Goal: Check status: Verify the current state of an ongoing process or item

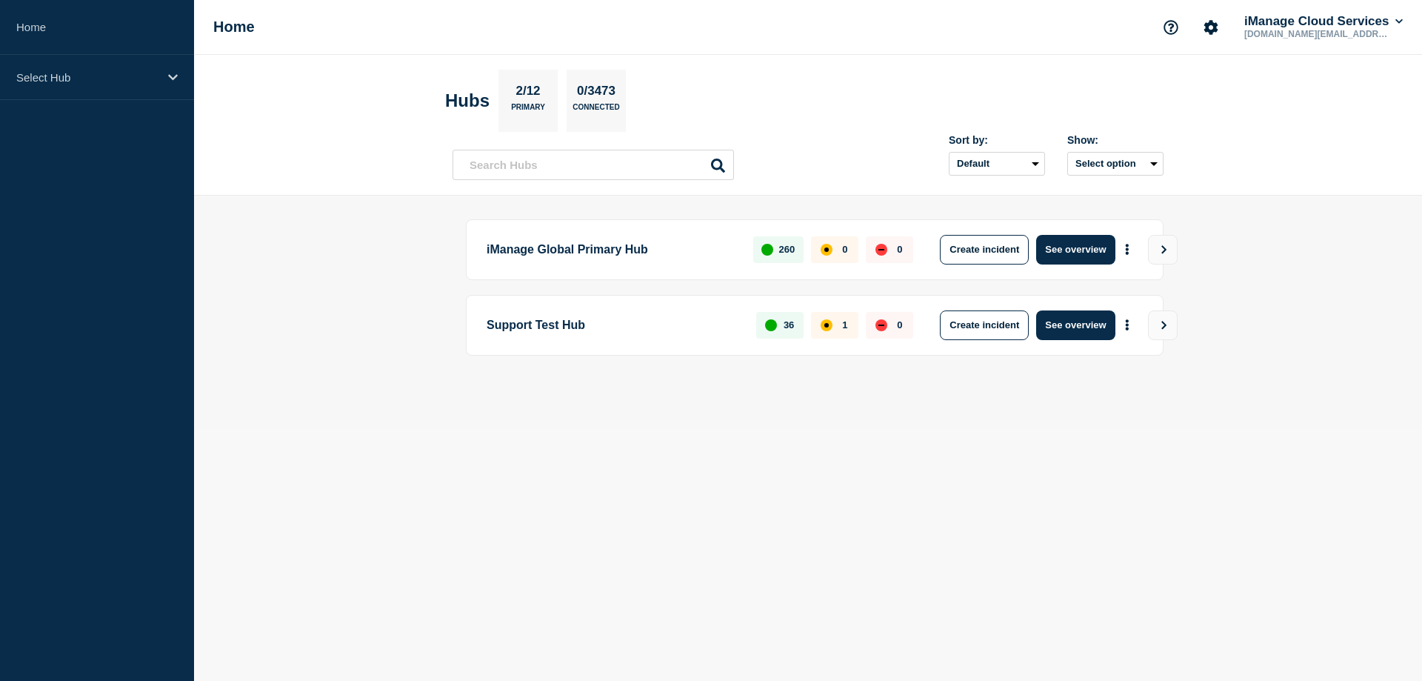
click at [579, 250] on p "iManage Global Primary Hub" at bounding box center [612, 250] width 250 height 30
click at [1071, 245] on button "See overview" at bounding box center [1075, 250] width 79 height 30
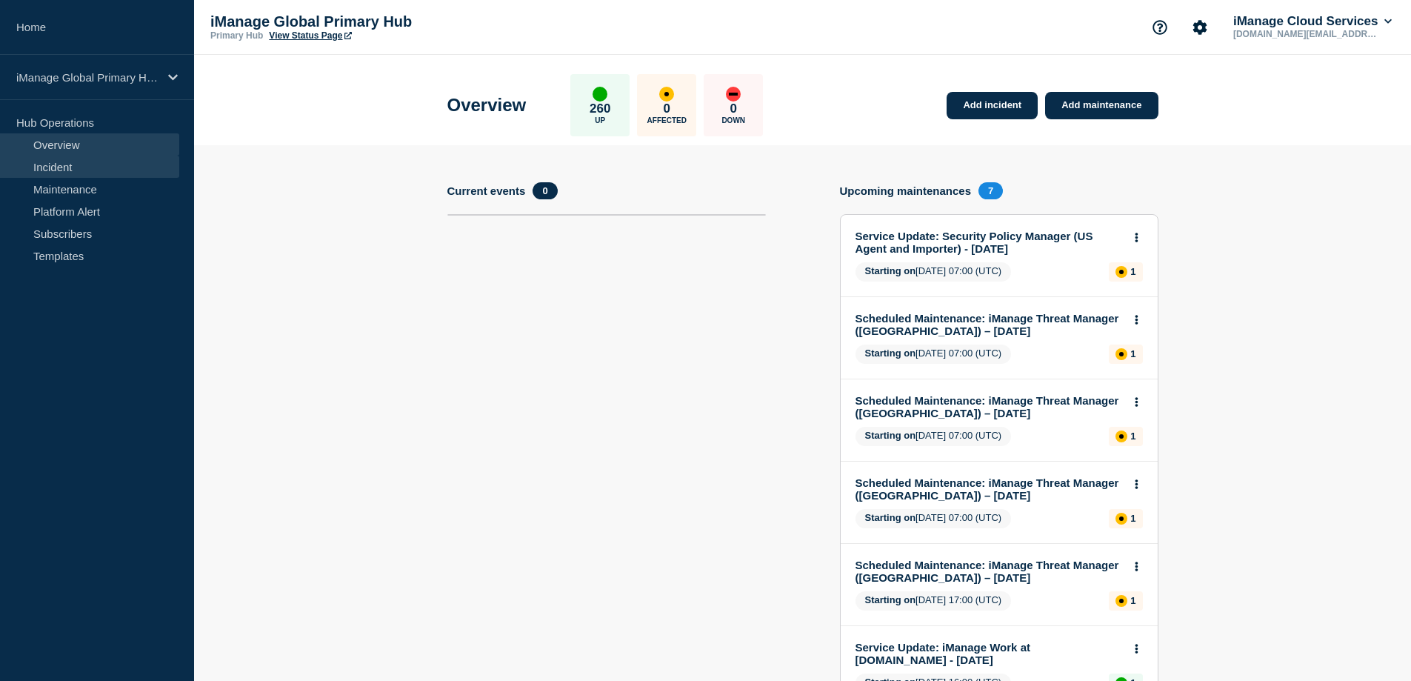
click at [62, 164] on link "Incident" at bounding box center [89, 167] width 179 height 22
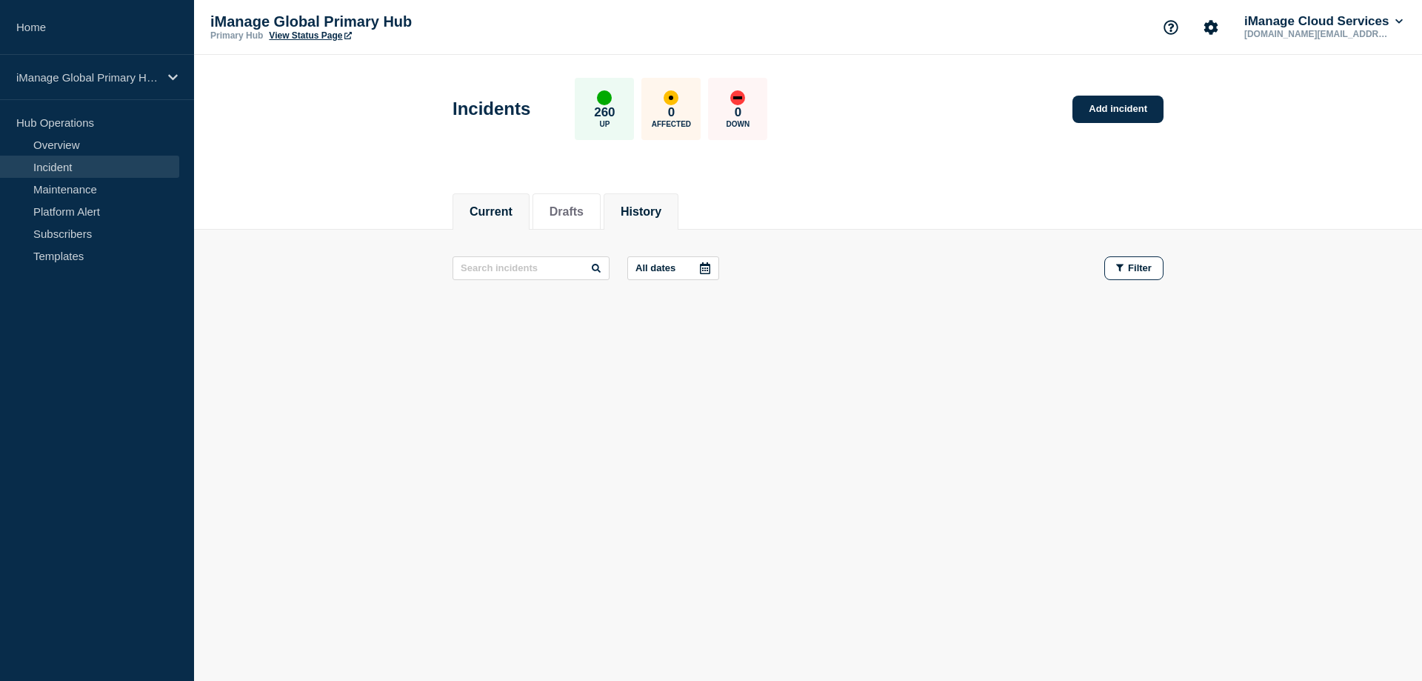
click at [625, 207] on li "History" at bounding box center [641, 211] width 75 height 36
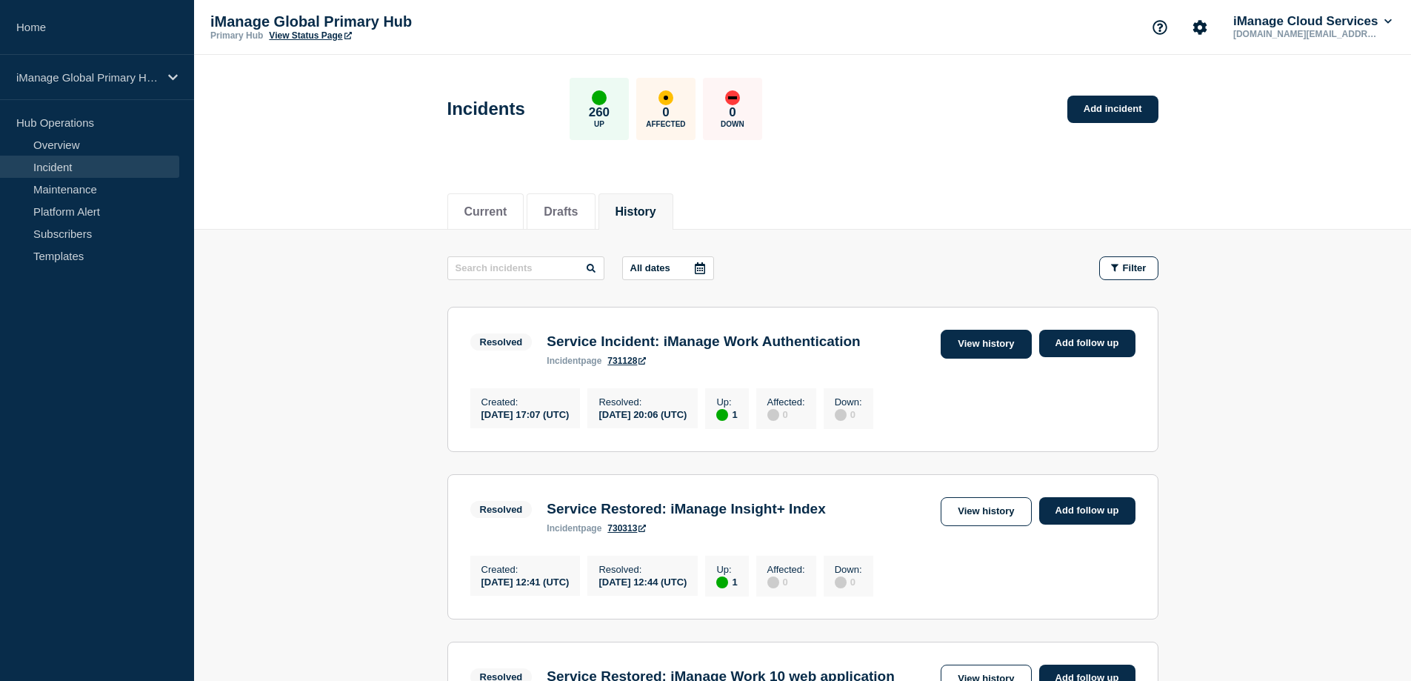
click at [997, 336] on link "View history" at bounding box center [986, 344] width 90 height 29
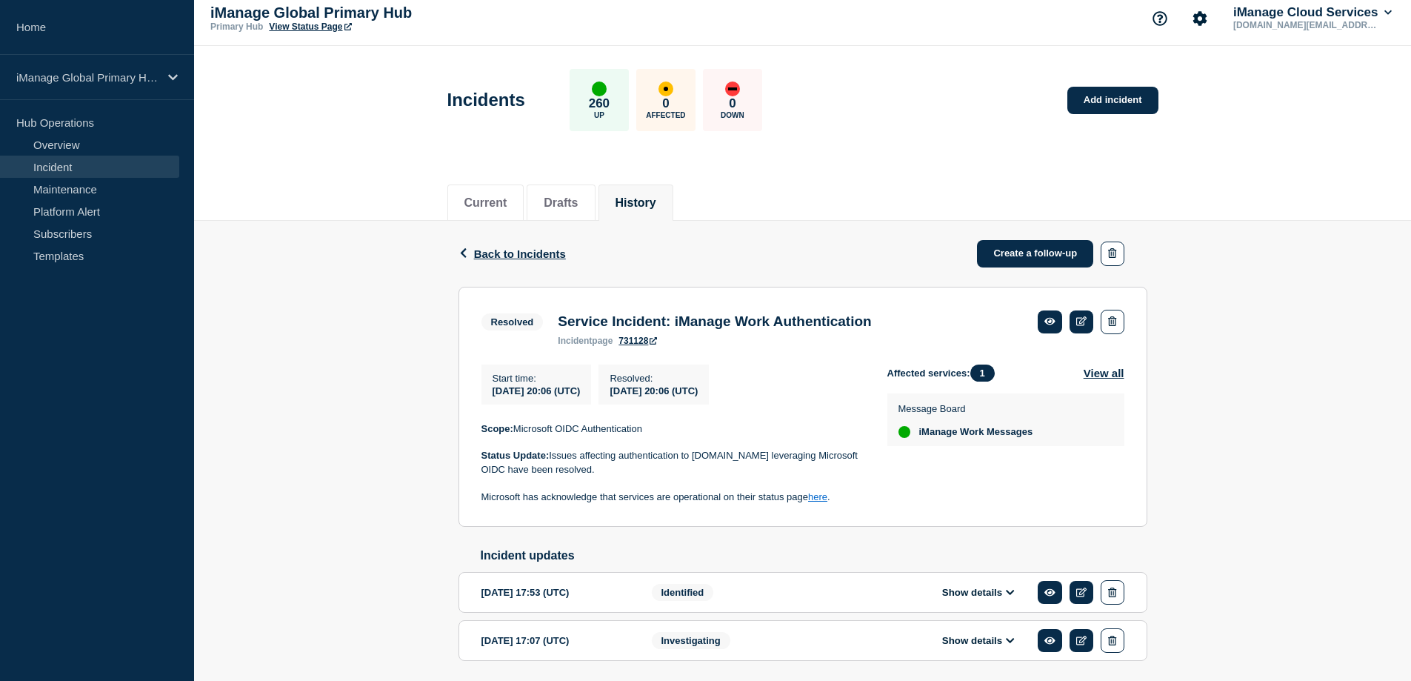
scroll to position [67, 0]
